Goal: Find specific page/section: Find specific page/section

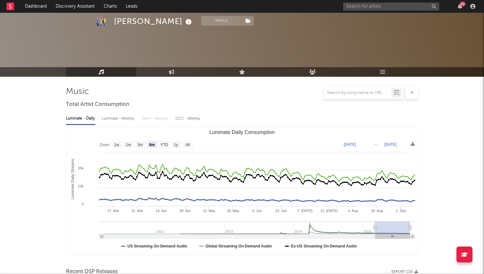
select select "6m"
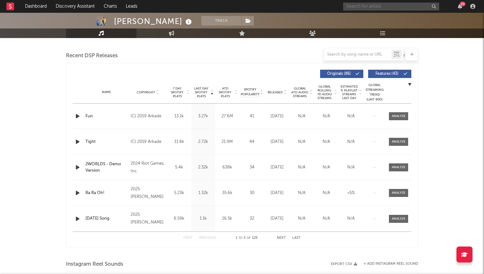
click at [387, 6] on input "text" at bounding box center [391, 7] width 96 height 8
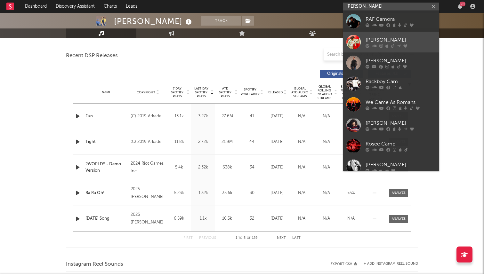
type input "[PERSON_NAME]"
click at [379, 36] on link "[PERSON_NAME]" at bounding box center [391, 42] width 96 height 21
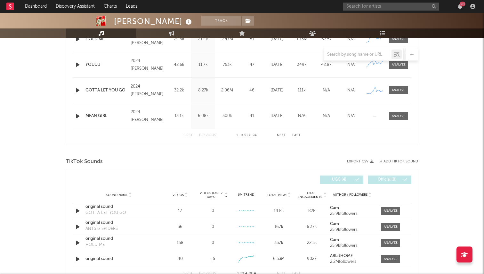
select select "6m"
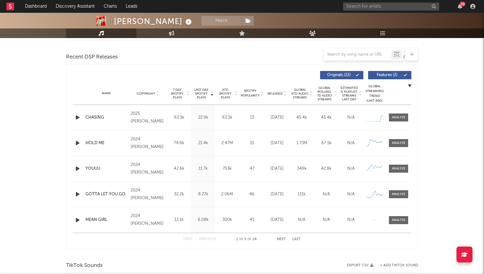
scroll to position [191, 0]
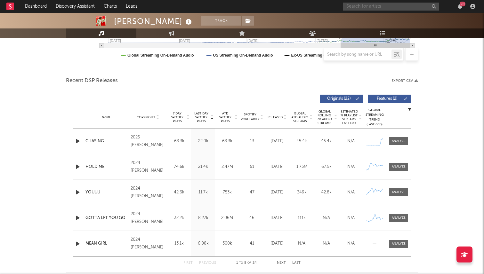
click at [384, 4] on input "text" at bounding box center [391, 7] width 96 height 8
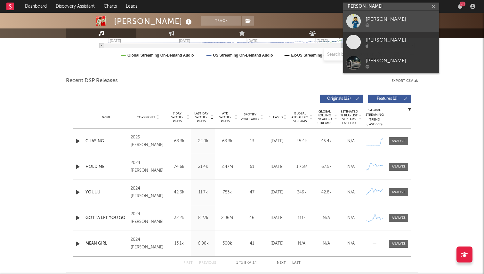
type input "[PERSON_NAME]"
click at [391, 20] on div "[PERSON_NAME]" at bounding box center [401, 19] width 70 height 8
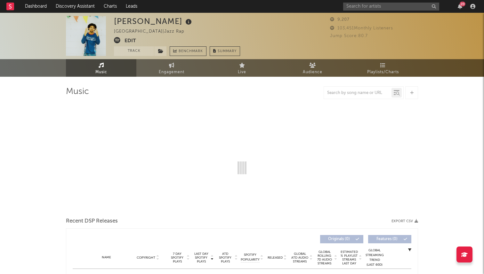
select select "6m"
